Goal: Answer question/provide support

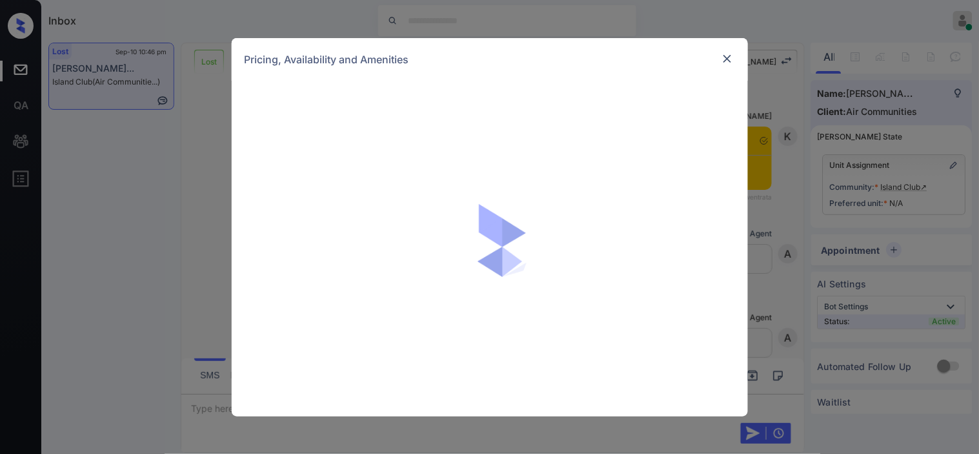
scroll to position [4571, 0]
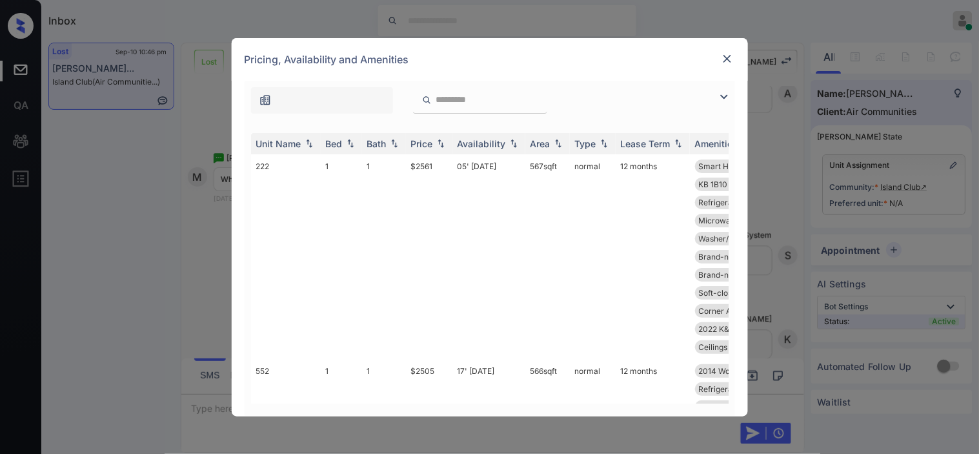
click at [726, 97] on img at bounding box center [724, 96] width 15 height 15
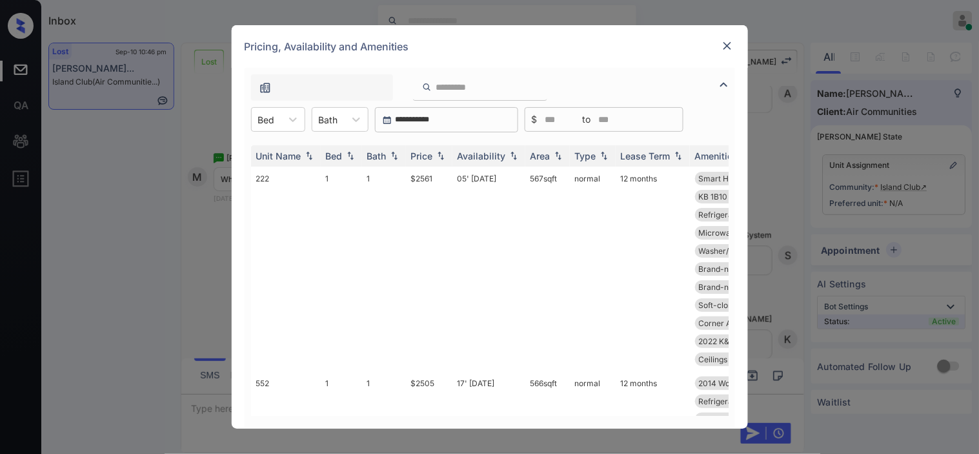
click at [265, 119] on div at bounding box center [266, 120] width 17 height 14
click at [276, 150] on div "1" at bounding box center [278, 150] width 54 height 23
click at [446, 156] on img at bounding box center [441, 156] width 13 height 9
click at [440, 159] on img at bounding box center [441, 156] width 13 height 10
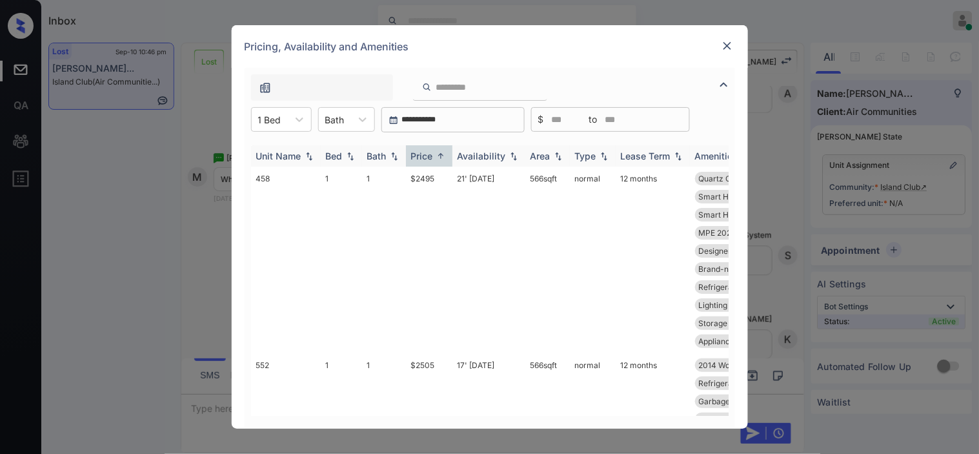
click at [442, 151] on img at bounding box center [441, 156] width 13 height 10
click at [441, 153] on img at bounding box center [441, 156] width 13 height 9
click at [441, 153] on img at bounding box center [441, 156] width 13 height 10
drag, startPoint x: 399, startPoint y: 173, endPoint x: 434, endPoint y: 173, distance: 34.9
click at [434, 173] on tr "458 1 1 $2495 21' [DATE] 566 sqft normal 12 months Quartz Counters Brand-new Ki…" at bounding box center [588, 260] width 675 height 187
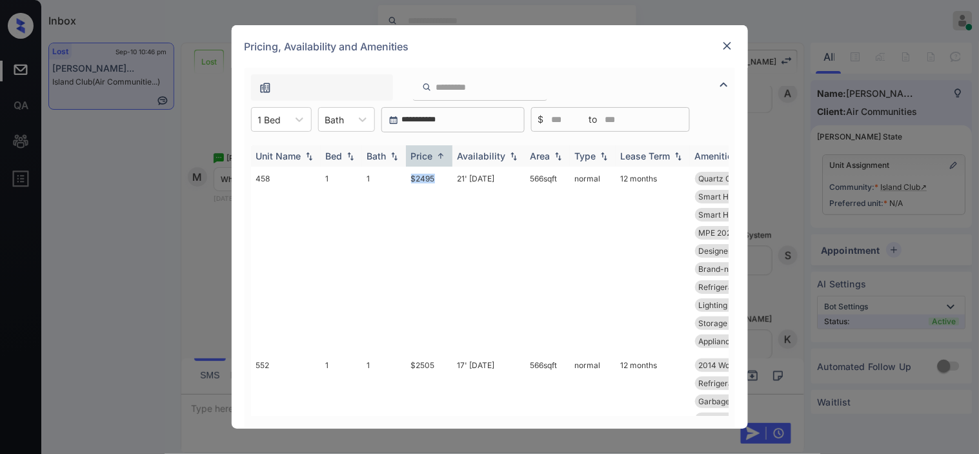
copy tr "$2495"
click at [730, 45] on img at bounding box center [727, 45] width 13 height 13
